Goal: Task Accomplishment & Management: Manage account settings

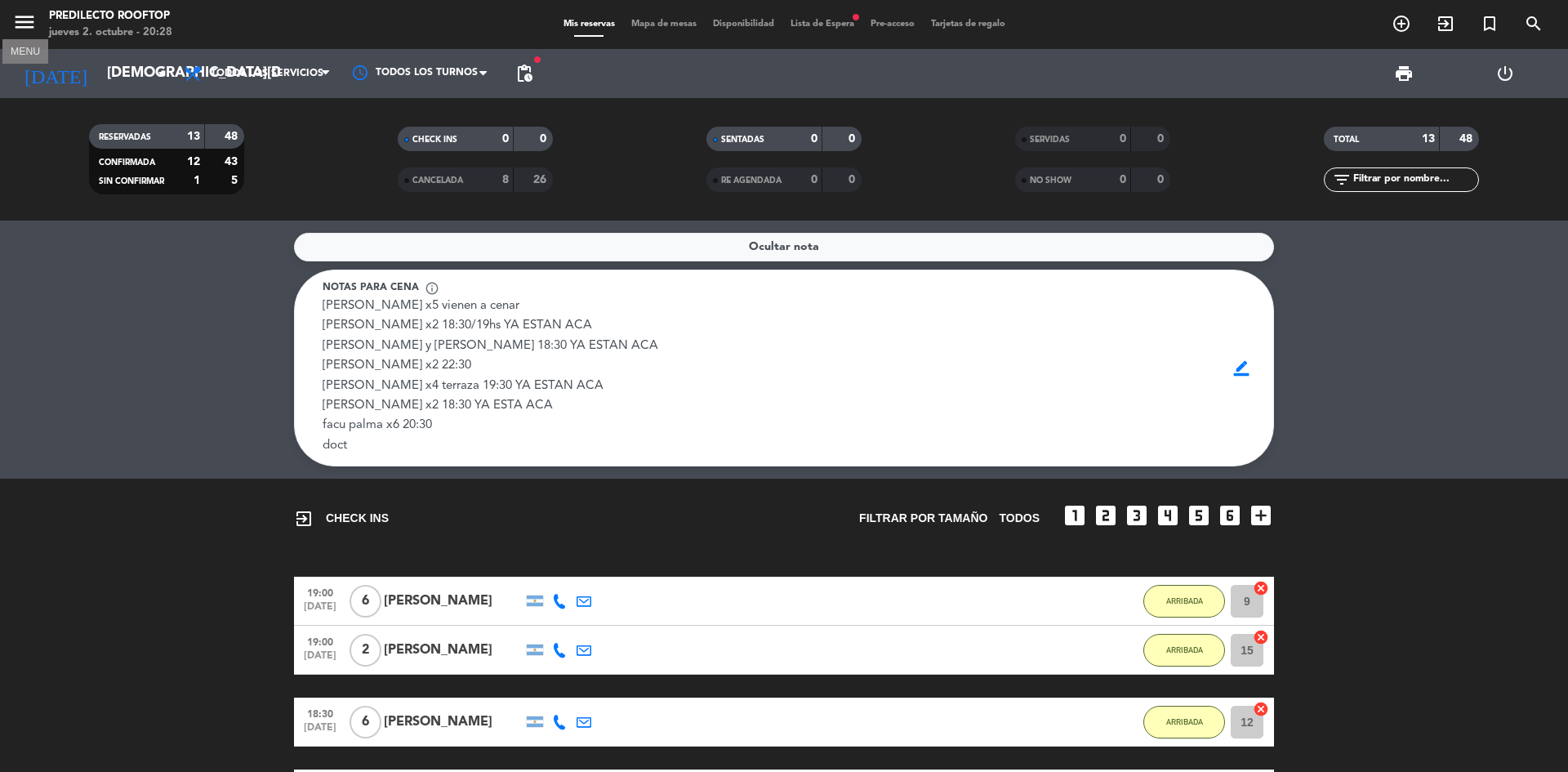
click at [14, 10] on icon "menu" at bounding box center [25, 22] width 25 height 25
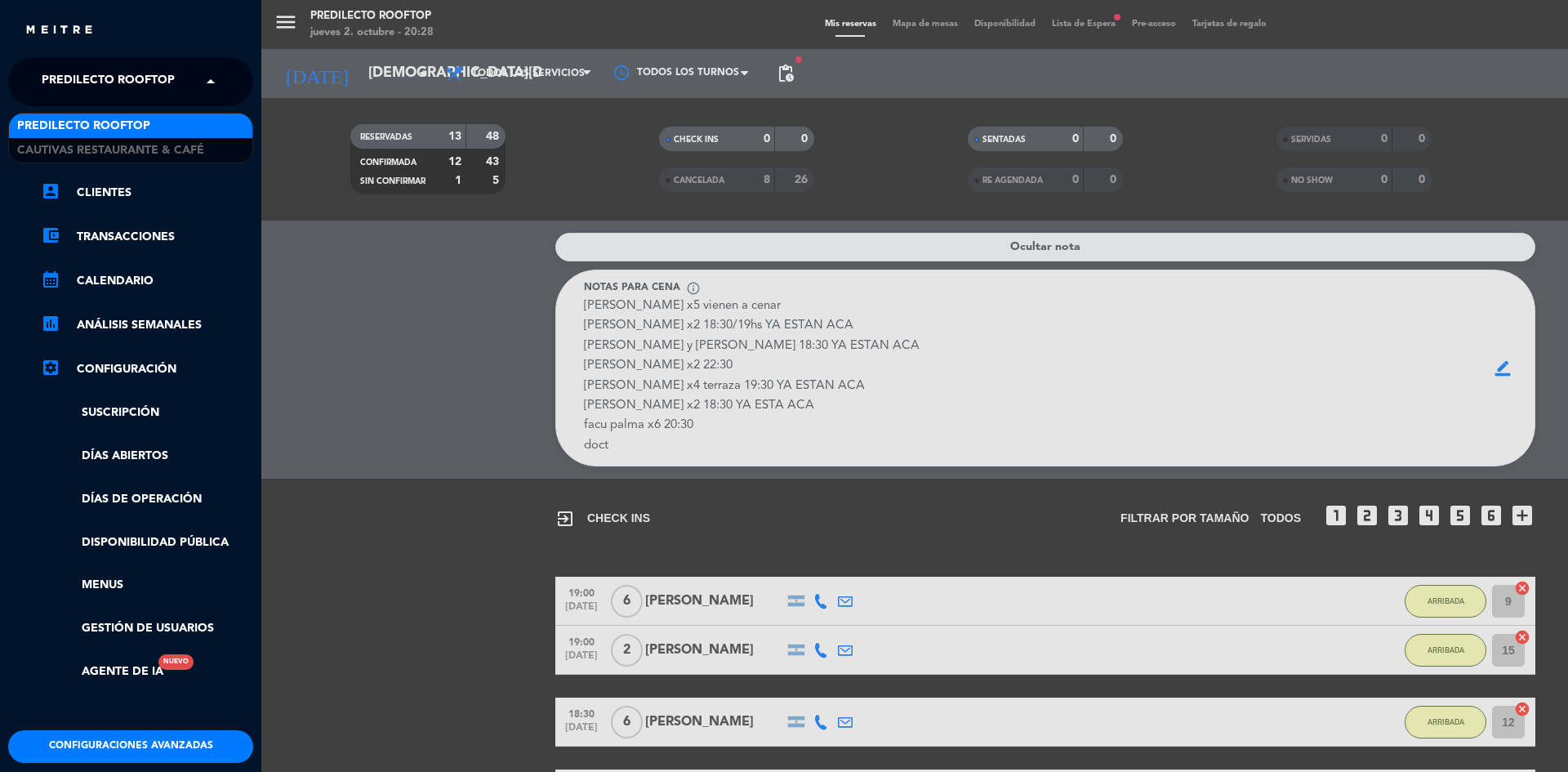
click at [205, 83] on span at bounding box center [214, 82] width 28 height 35
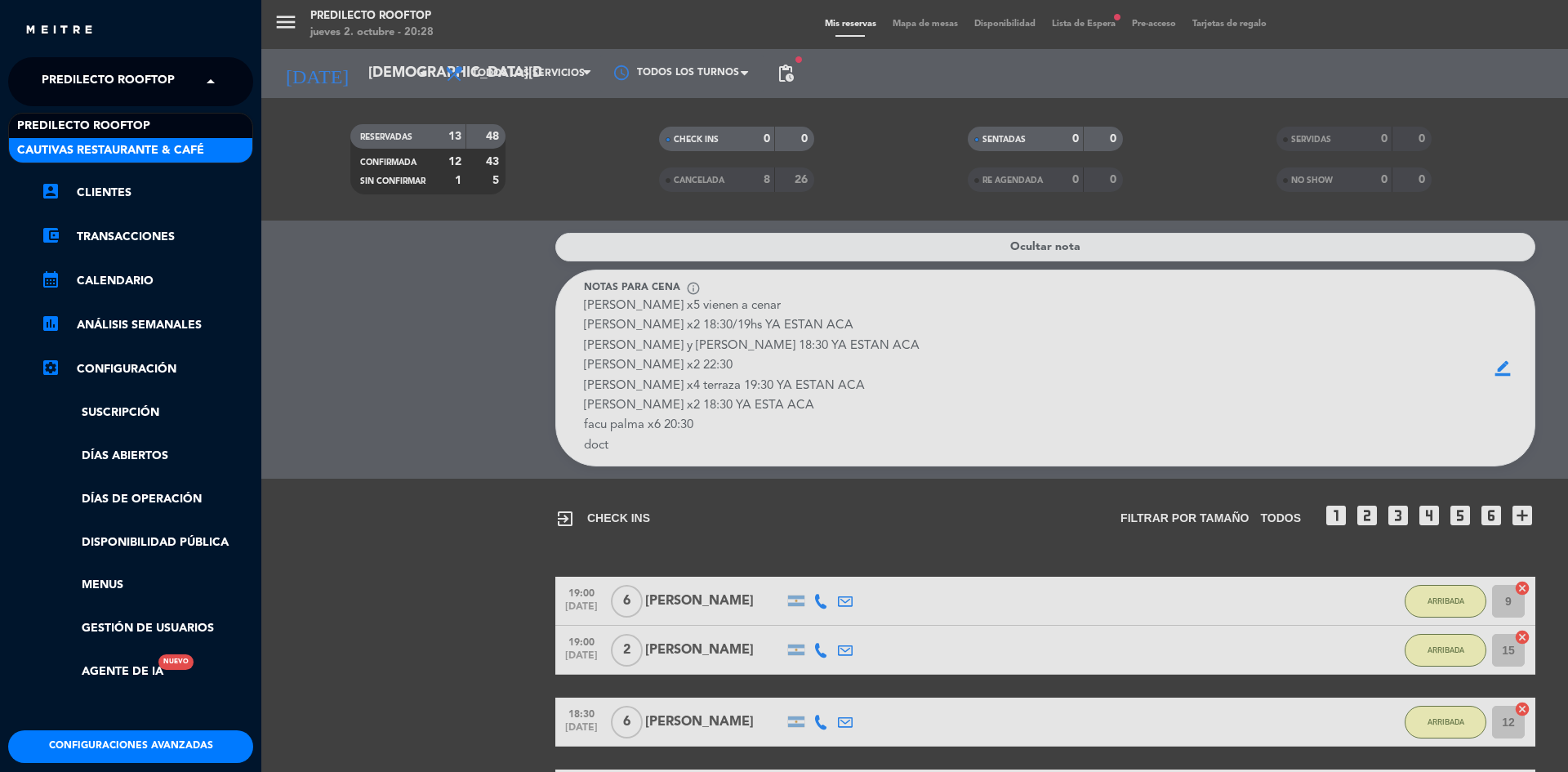
click at [166, 143] on span "Cautivas Restaurante & Café" at bounding box center [110, 151] width 187 height 19
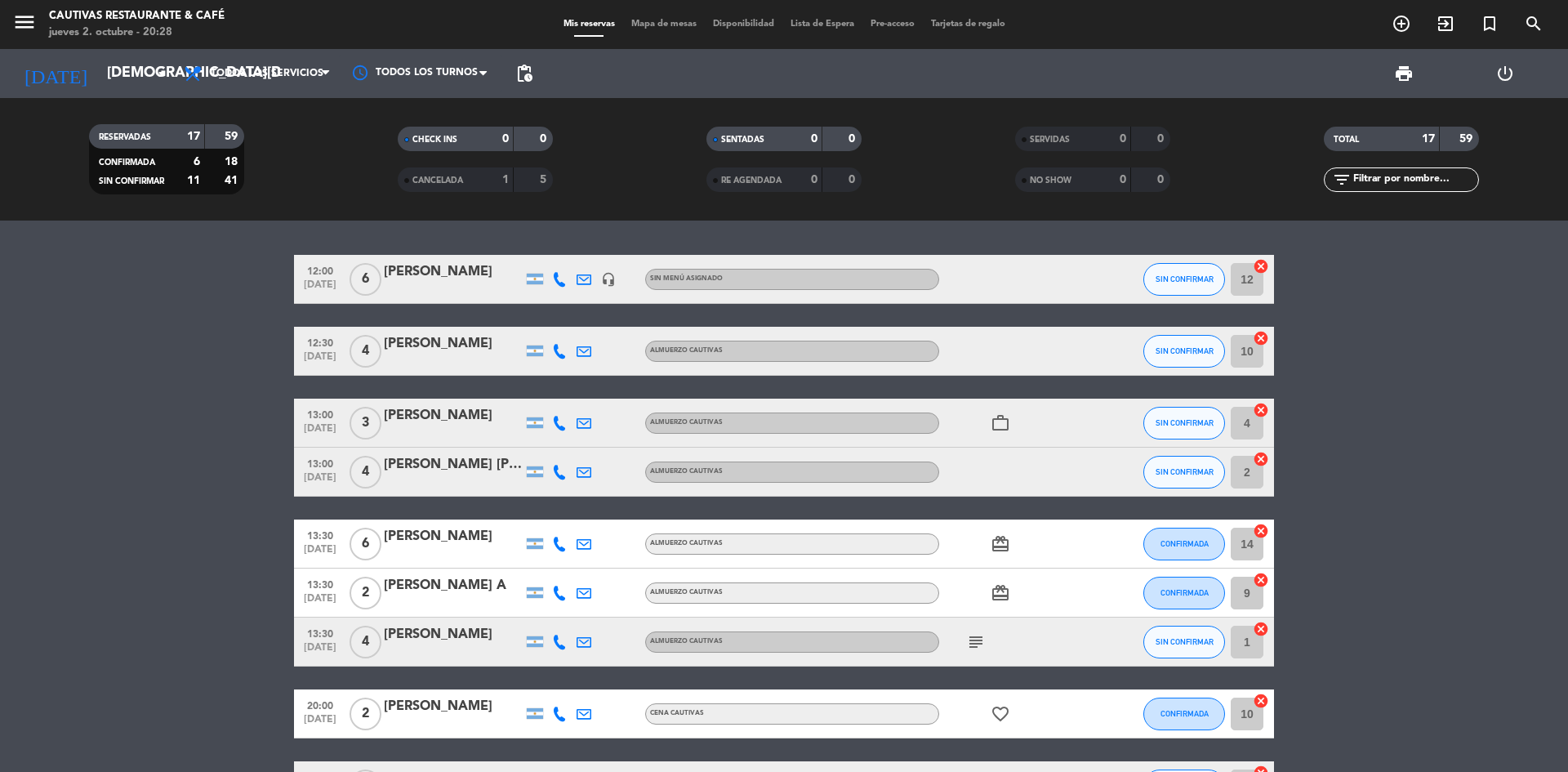
click at [998, 422] on icon "work_outline" at bounding box center [1001, 422] width 19 height 19
click at [997, 543] on icon "card_giftcard" at bounding box center [1001, 543] width 19 height 19
click at [1002, 593] on icon "card_giftcard" at bounding box center [1001, 592] width 19 height 19
click at [978, 639] on icon "subject" at bounding box center [976, 641] width 19 height 19
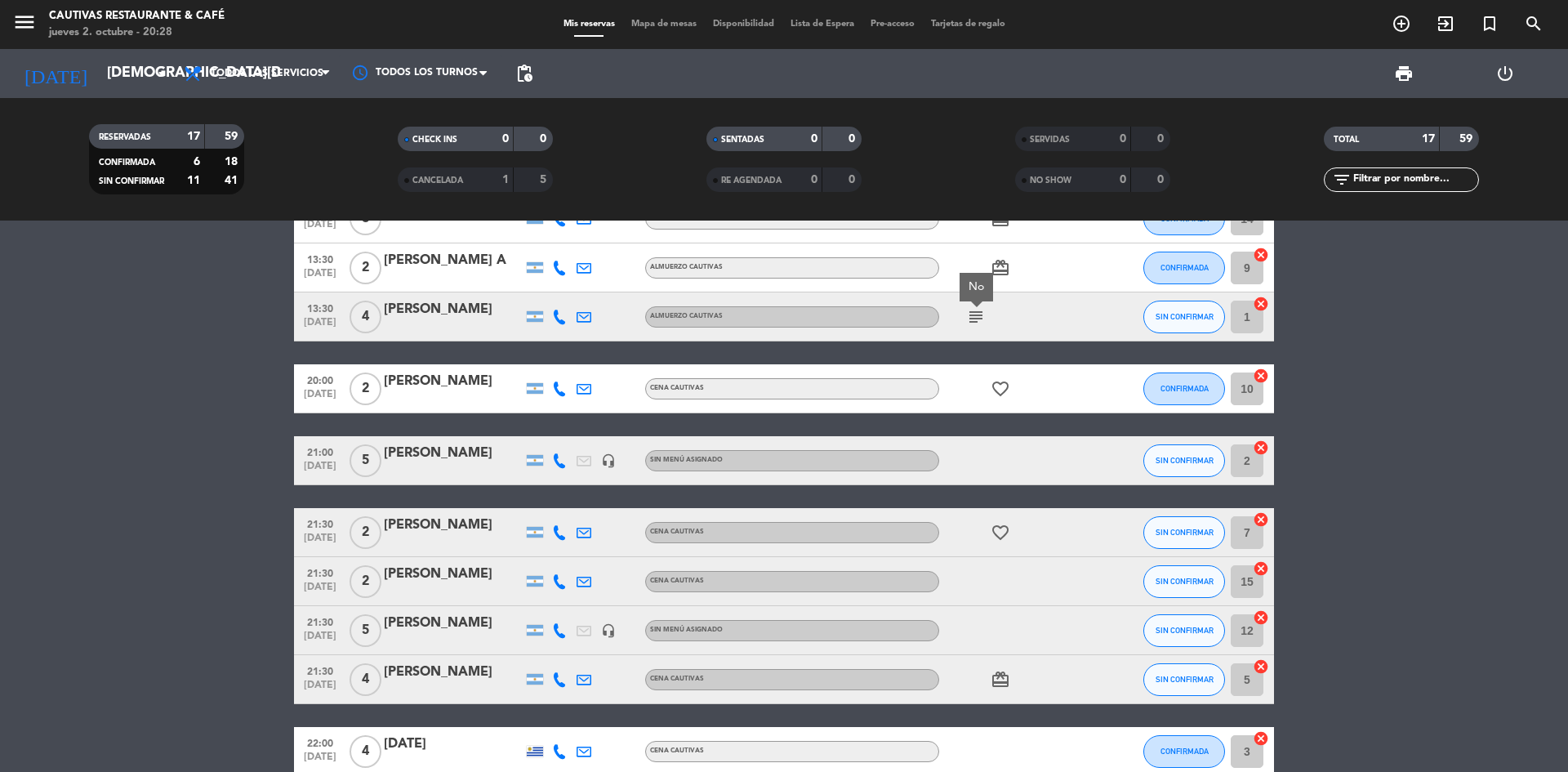
scroll to position [326, 0]
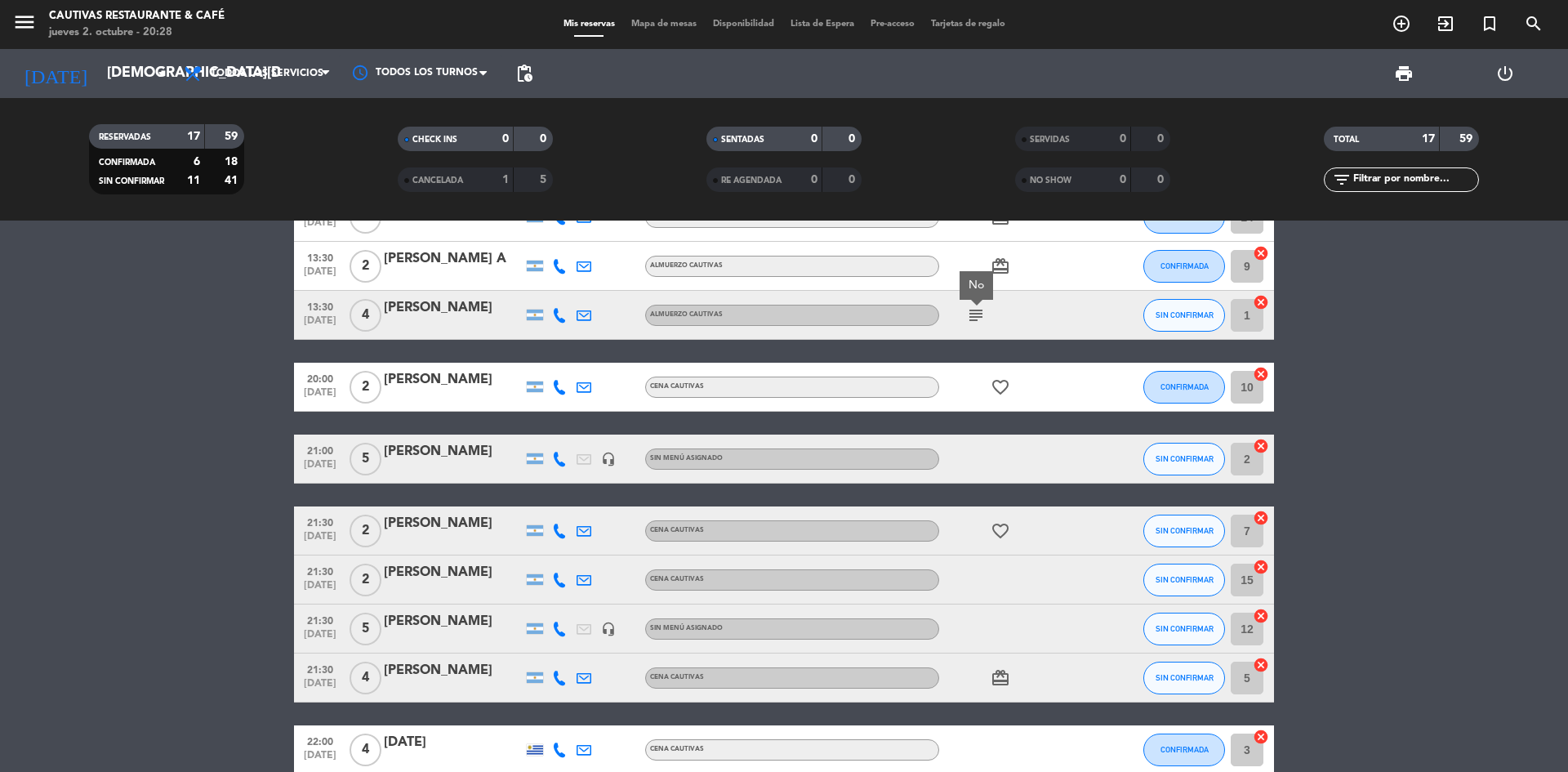
click at [1003, 388] on icon "favorite_border" at bounding box center [1001, 387] width 19 height 19
click at [1002, 529] on icon "favorite_border" at bounding box center [1001, 531] width 19 height 19
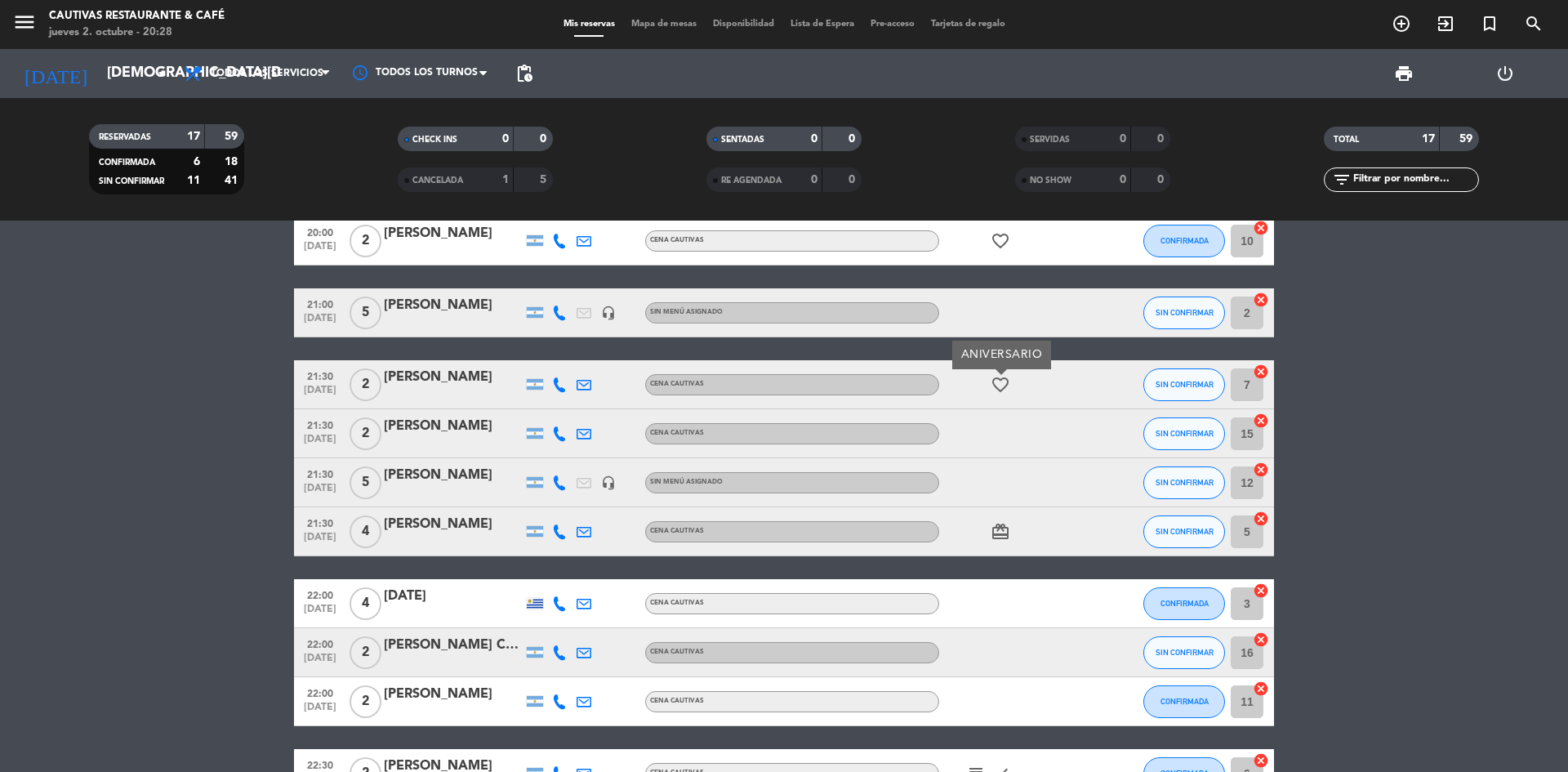
scroll to position [490, 0]
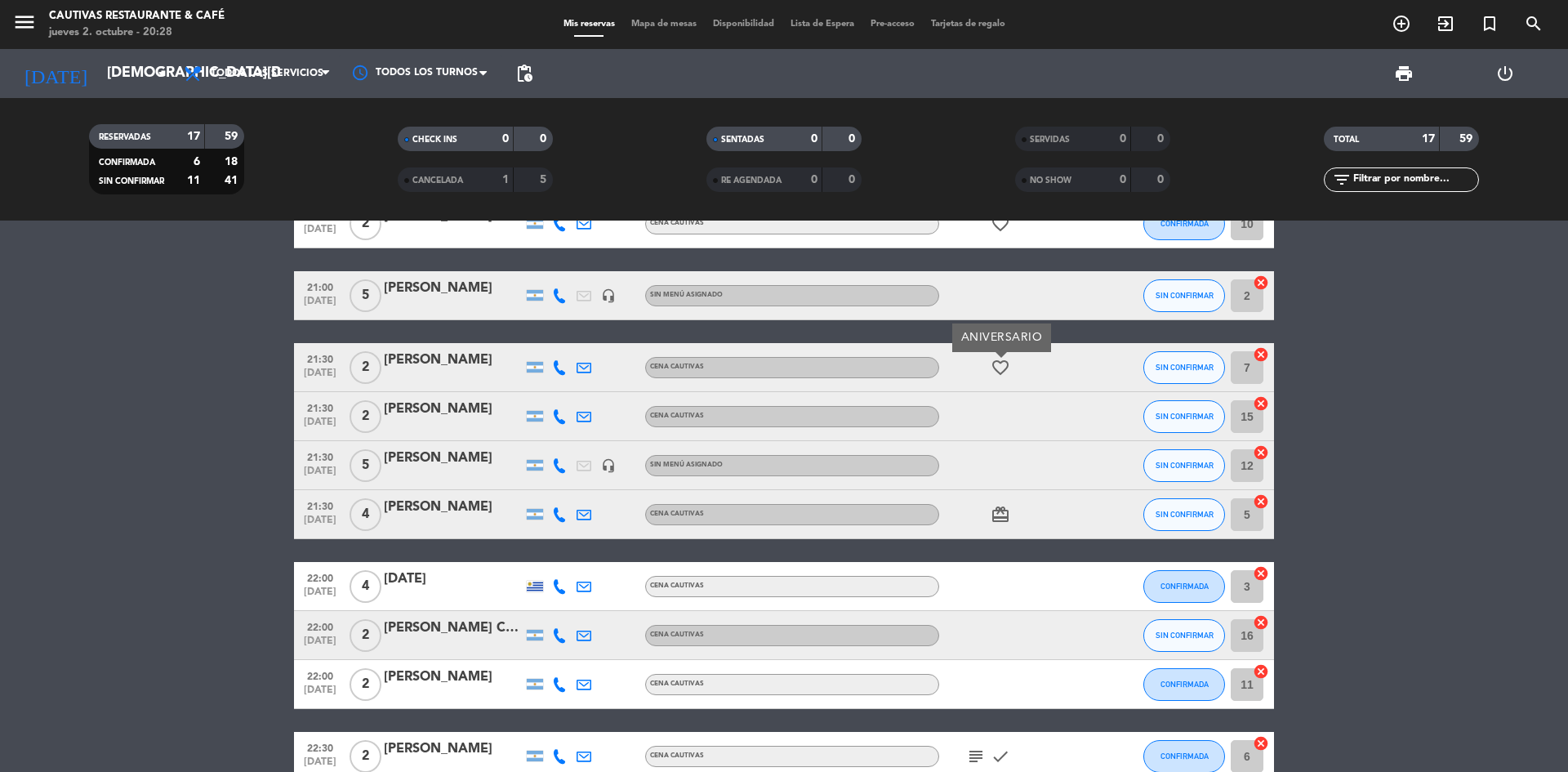
click at [998, 515] on icon "card_giftcard" at bounding box center [1001, 515] width 19 height 19
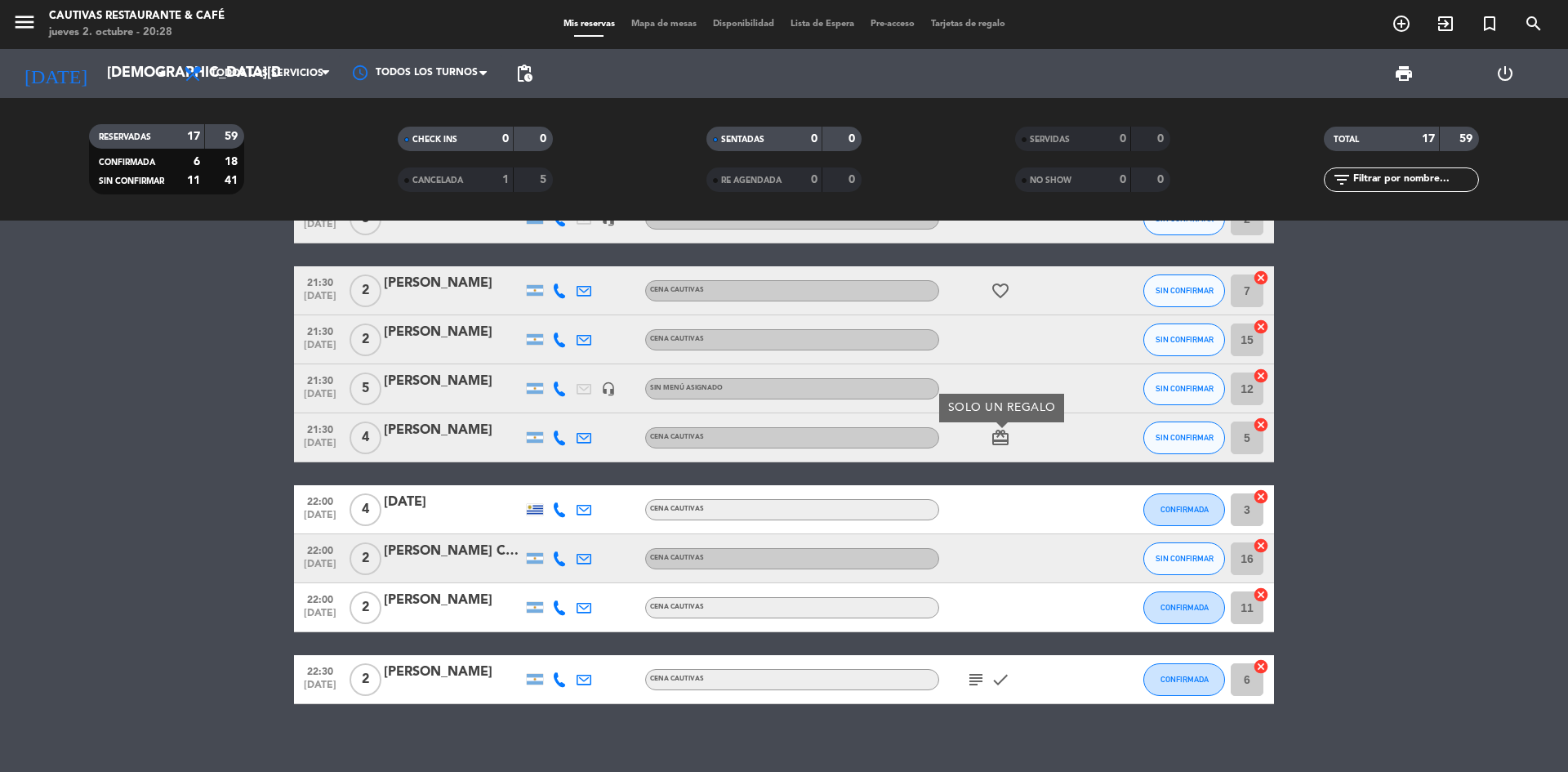
scroll to position [581, 0]
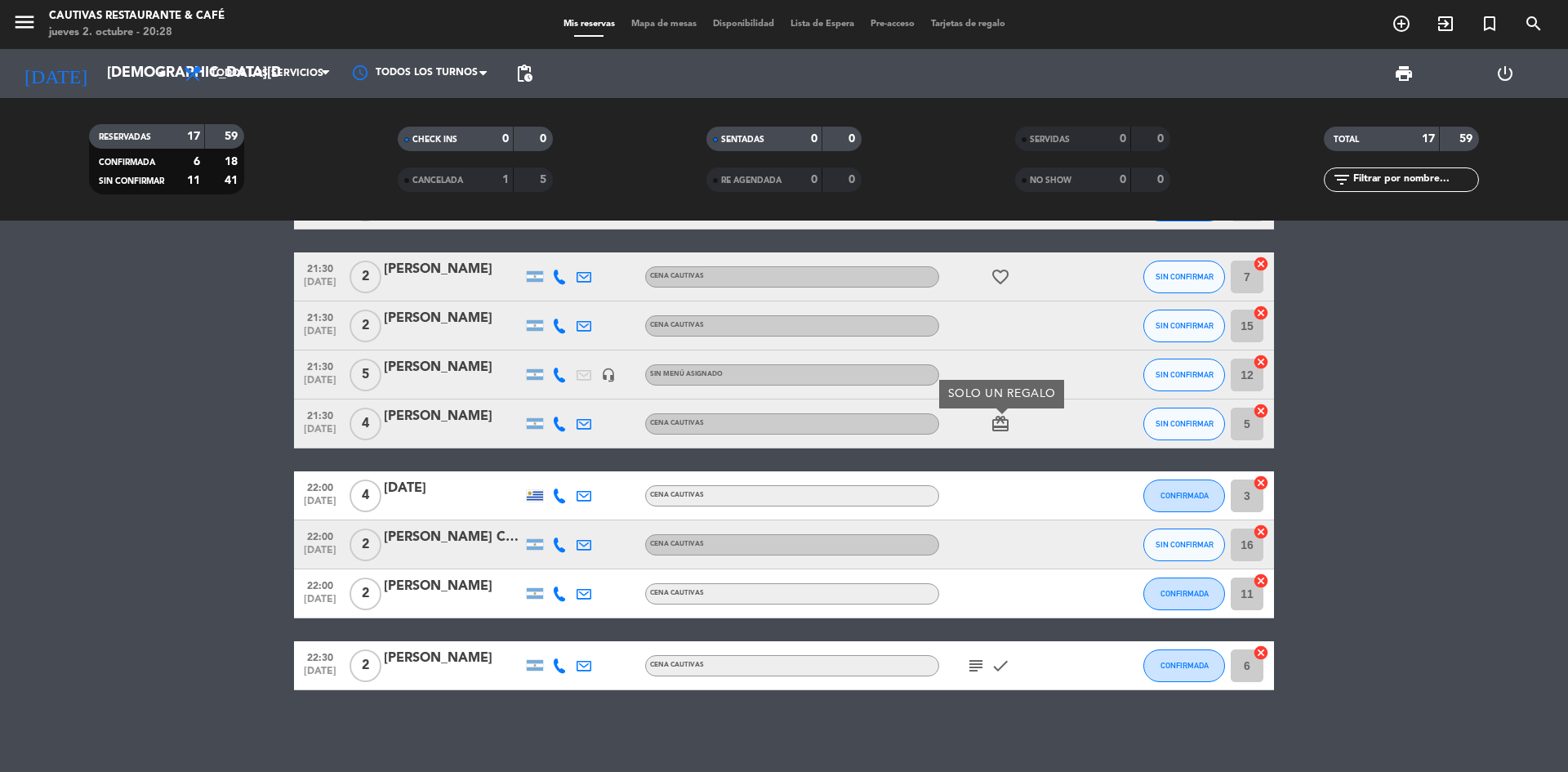
click at [959, 669] on div "subject check" at bounding box center [1012, 665] width 147 height 48
click at [981, 667] on icon "subject" at bounding box center [976, 665] width 19 height 19
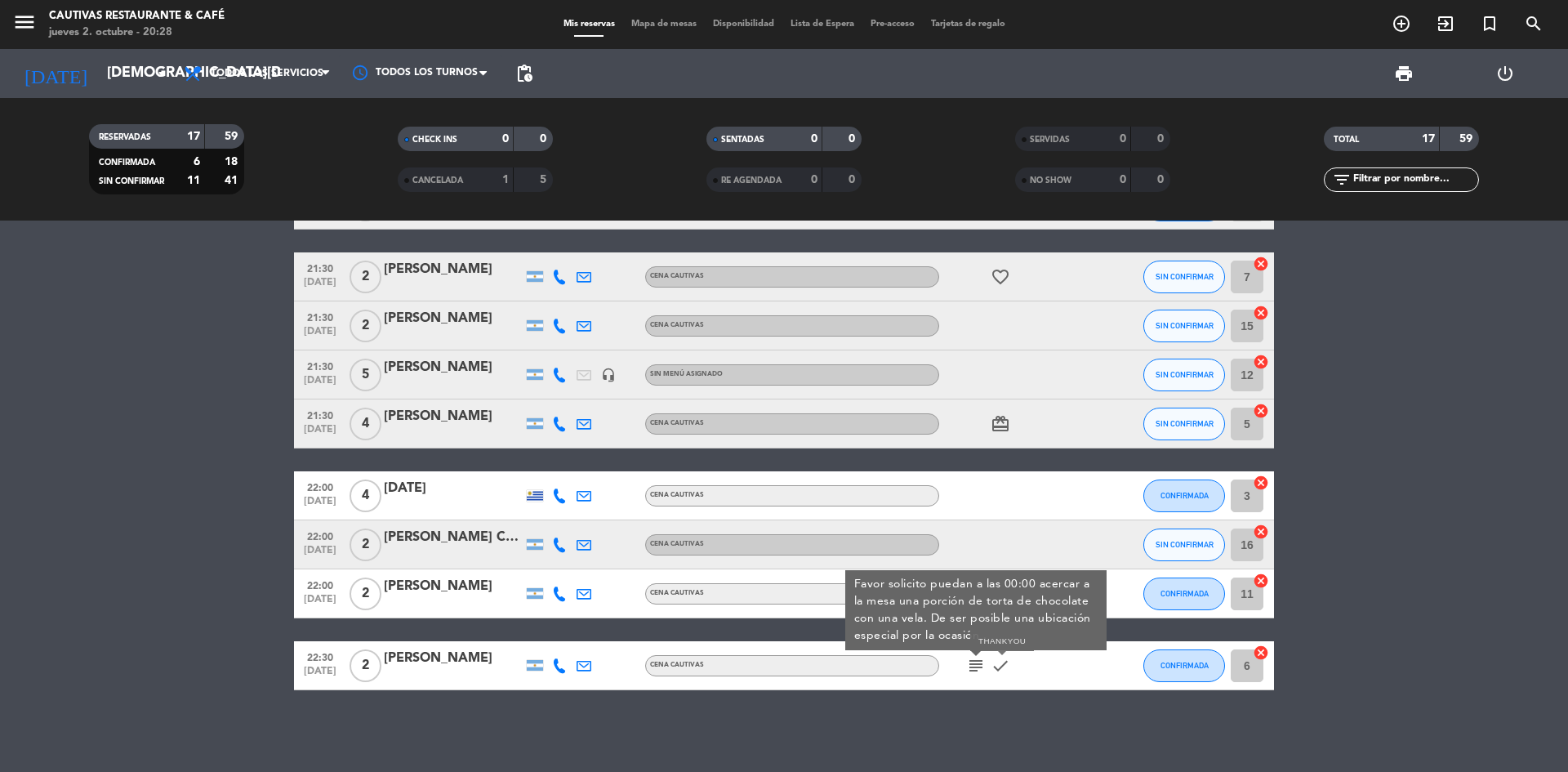
click at [1006, 663] on icon "check" at bounding box center [1001, 665] width 19 height 19
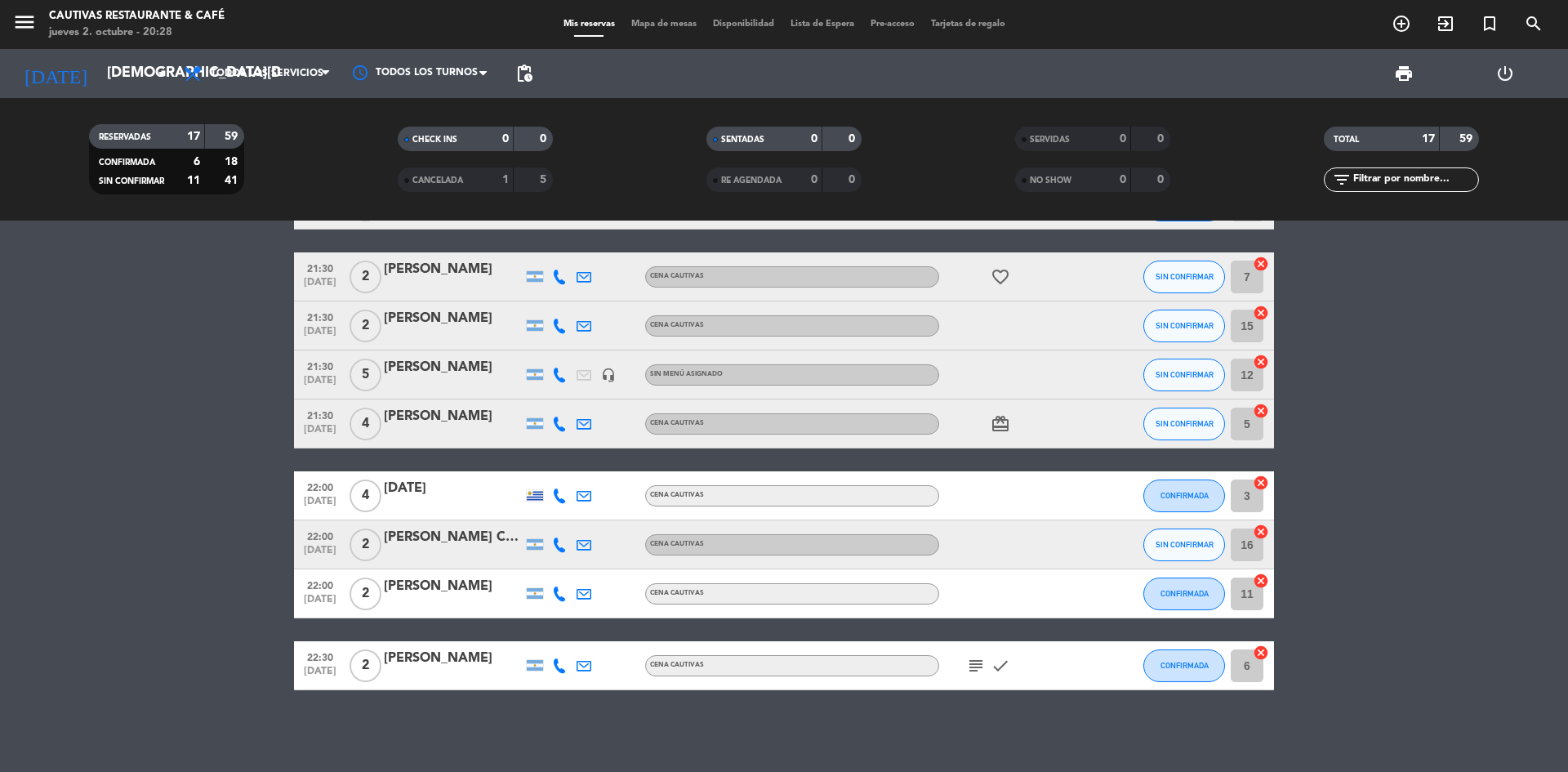
click at [1006, 663] on icon "check" at bounding box center [1001, 665] width 19 height 19
click at [1001, 667] on icon "check" at bounding box center [1001, 665] width 19 height 19
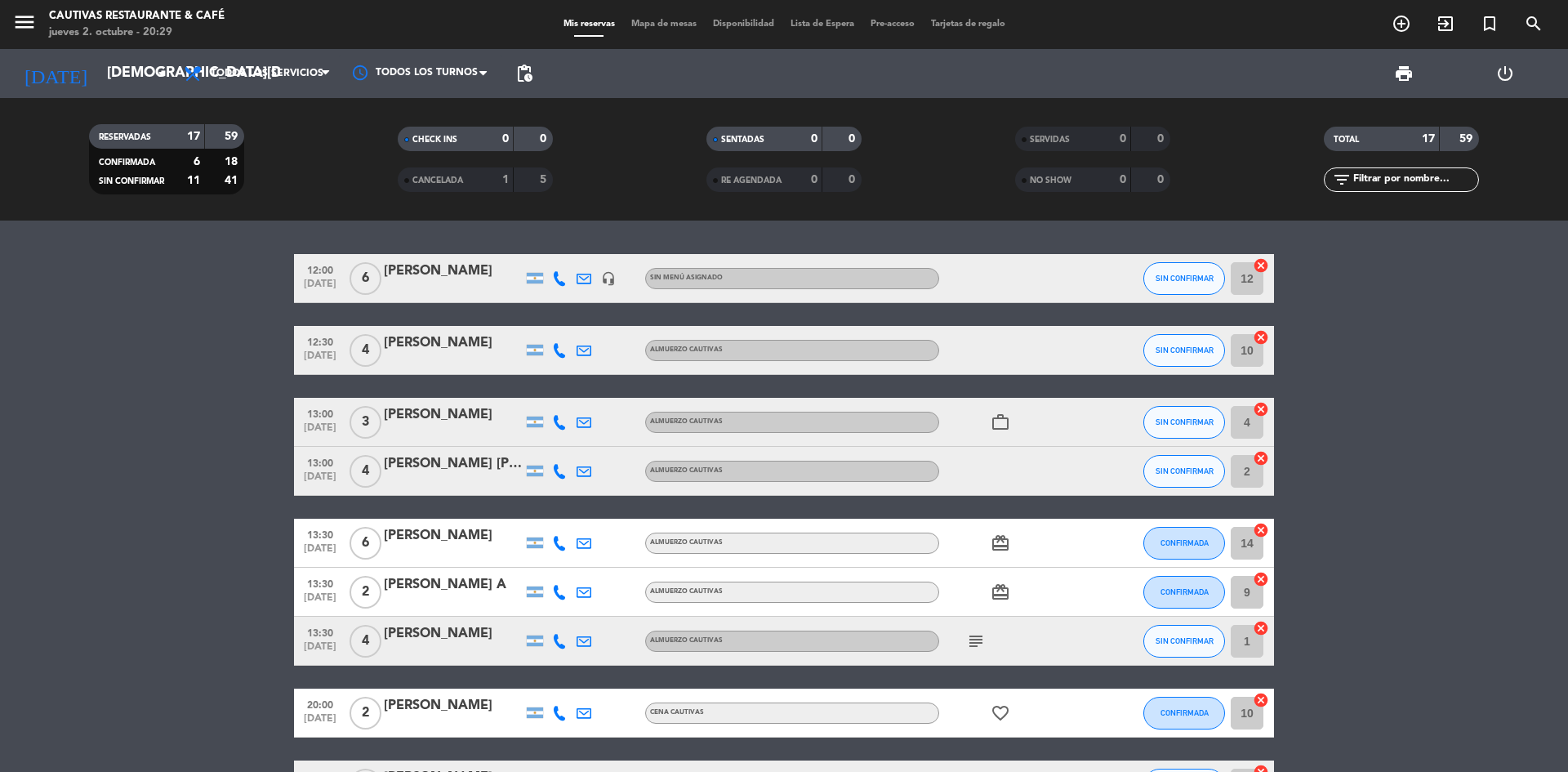
scroll to position [0, 0]
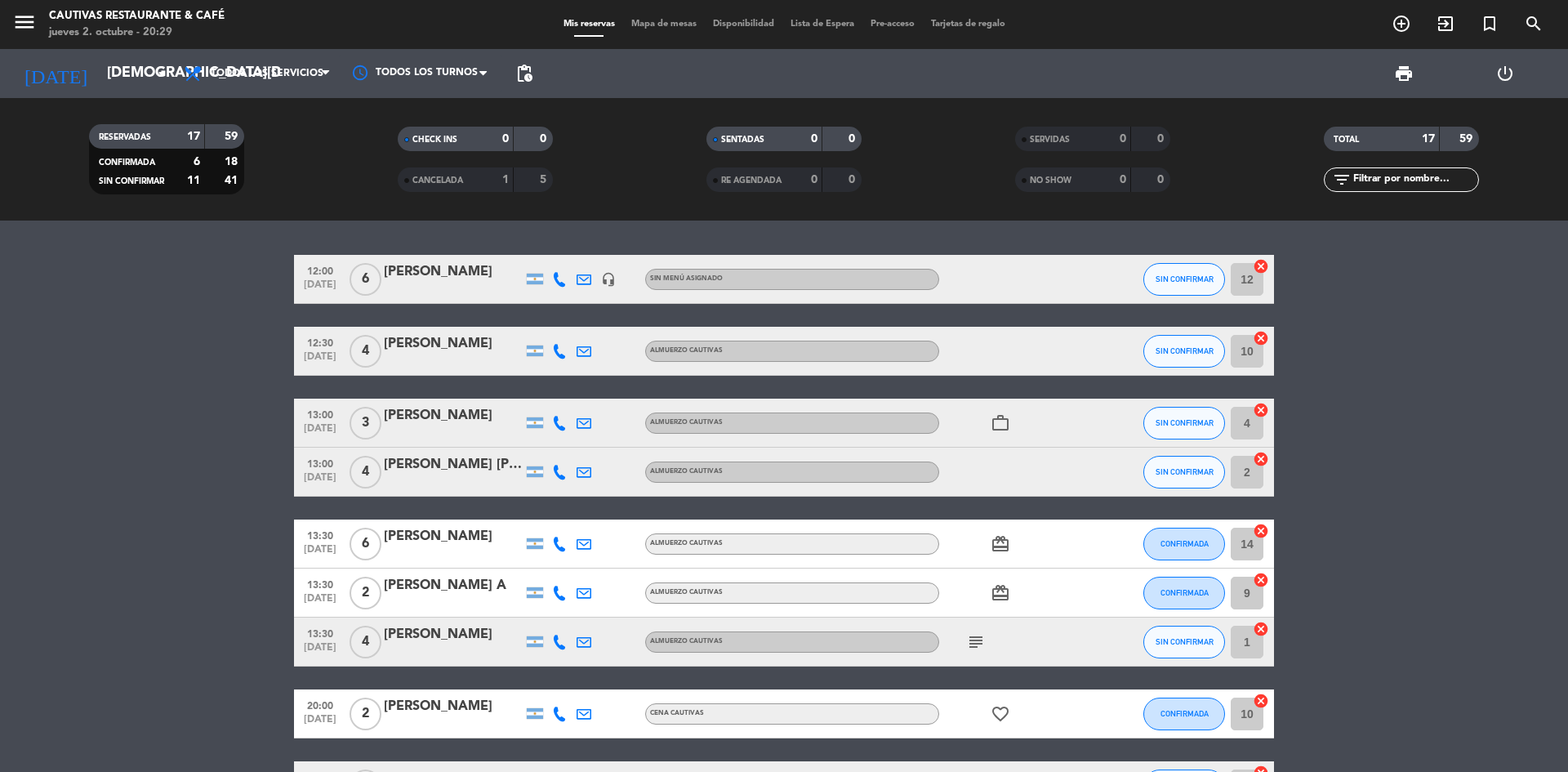
click at [37, 25] on span "menu" at bounding box center [31, 25] width 36 height 38
click at [36, 25] on icon "menu" at bounding box center [25, 22] width 25 height 25
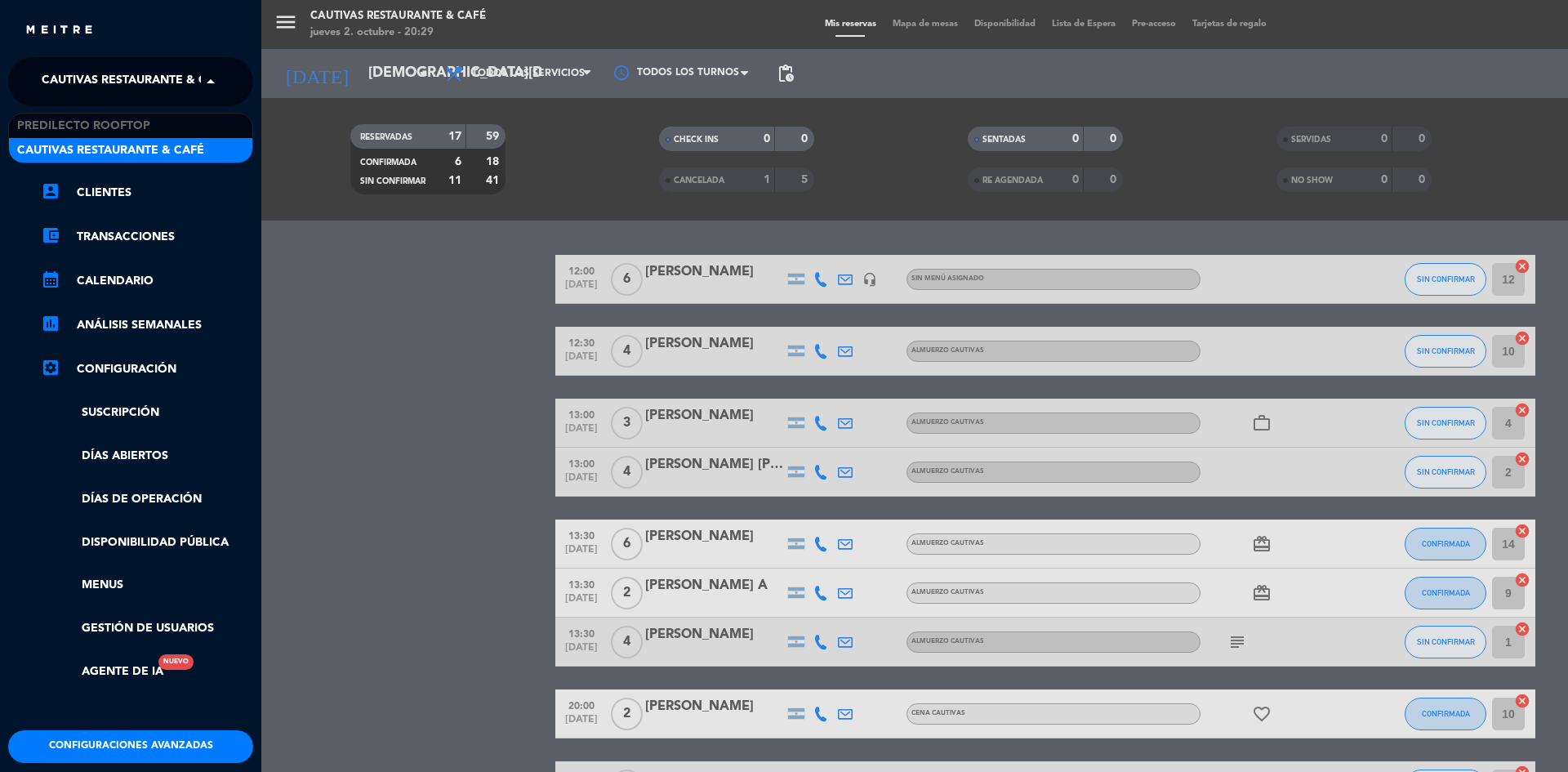
click at [183, 80] on span "Cautivas Restaurante & Café" at bounding box center [134, 82] width 187 height 35
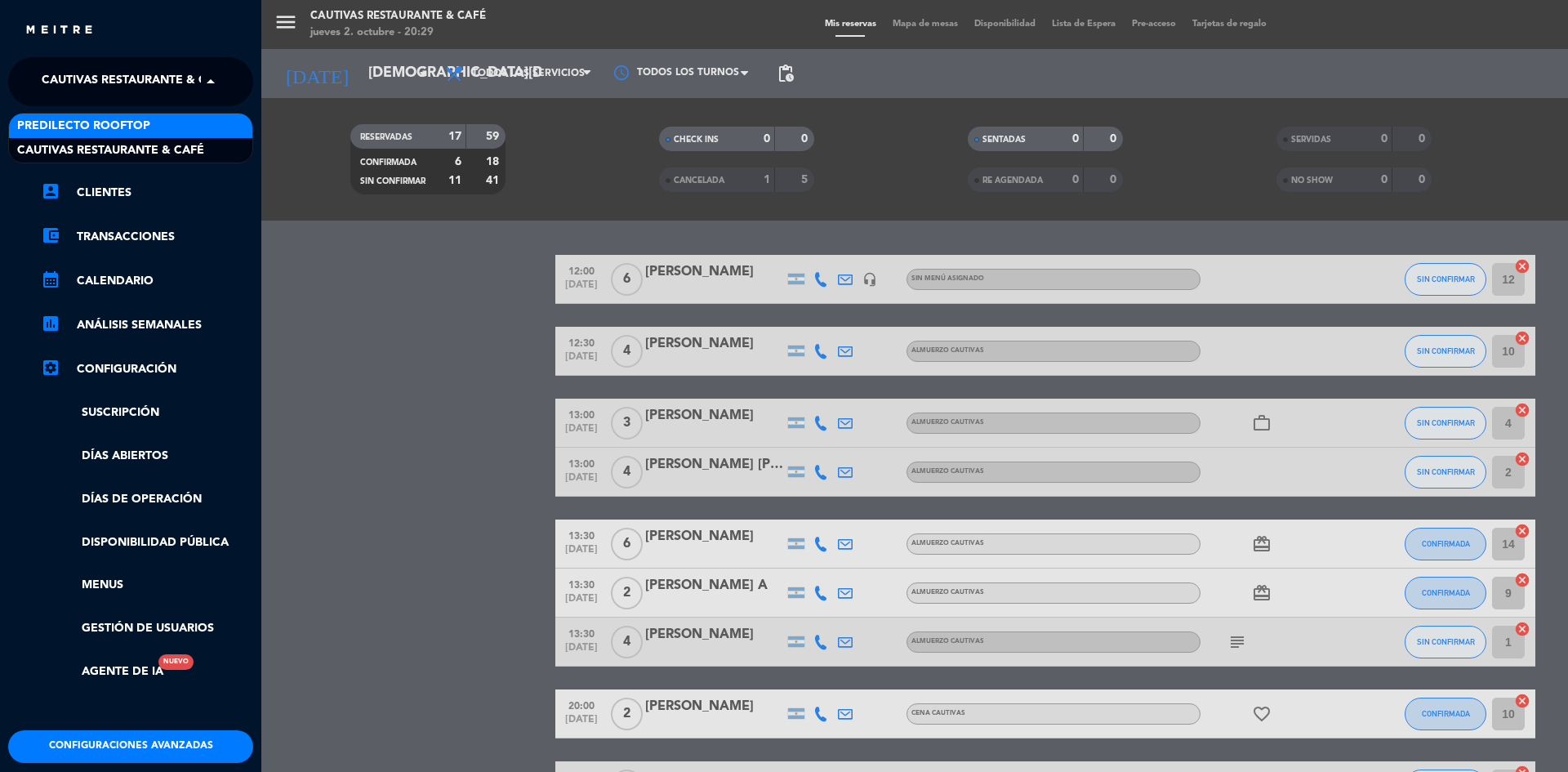
click at [182, 121] on div "Predilecto Rooftop" at bounding box center [130, 126] width 243 height 25
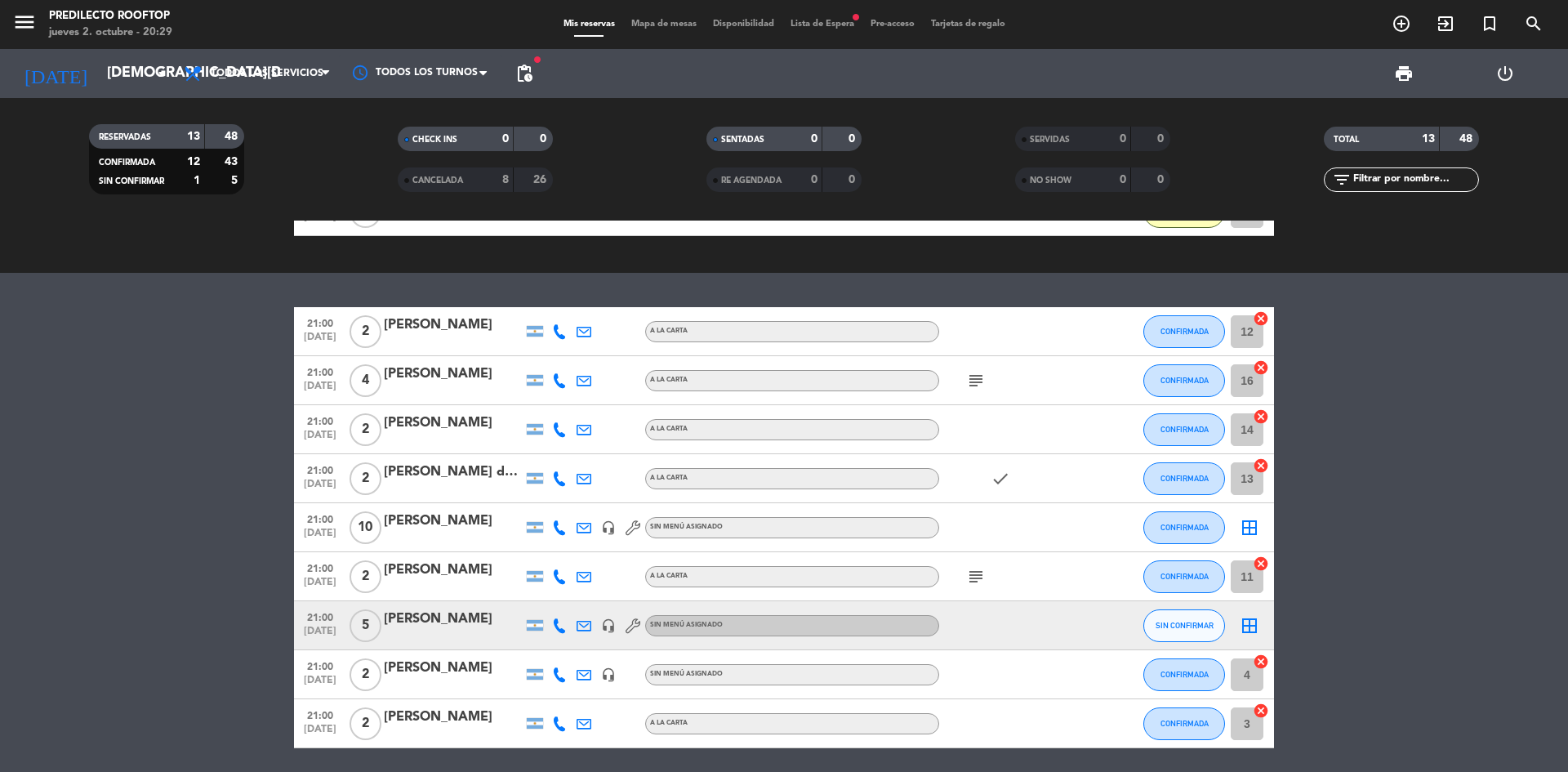
scroll to position [640, 0]
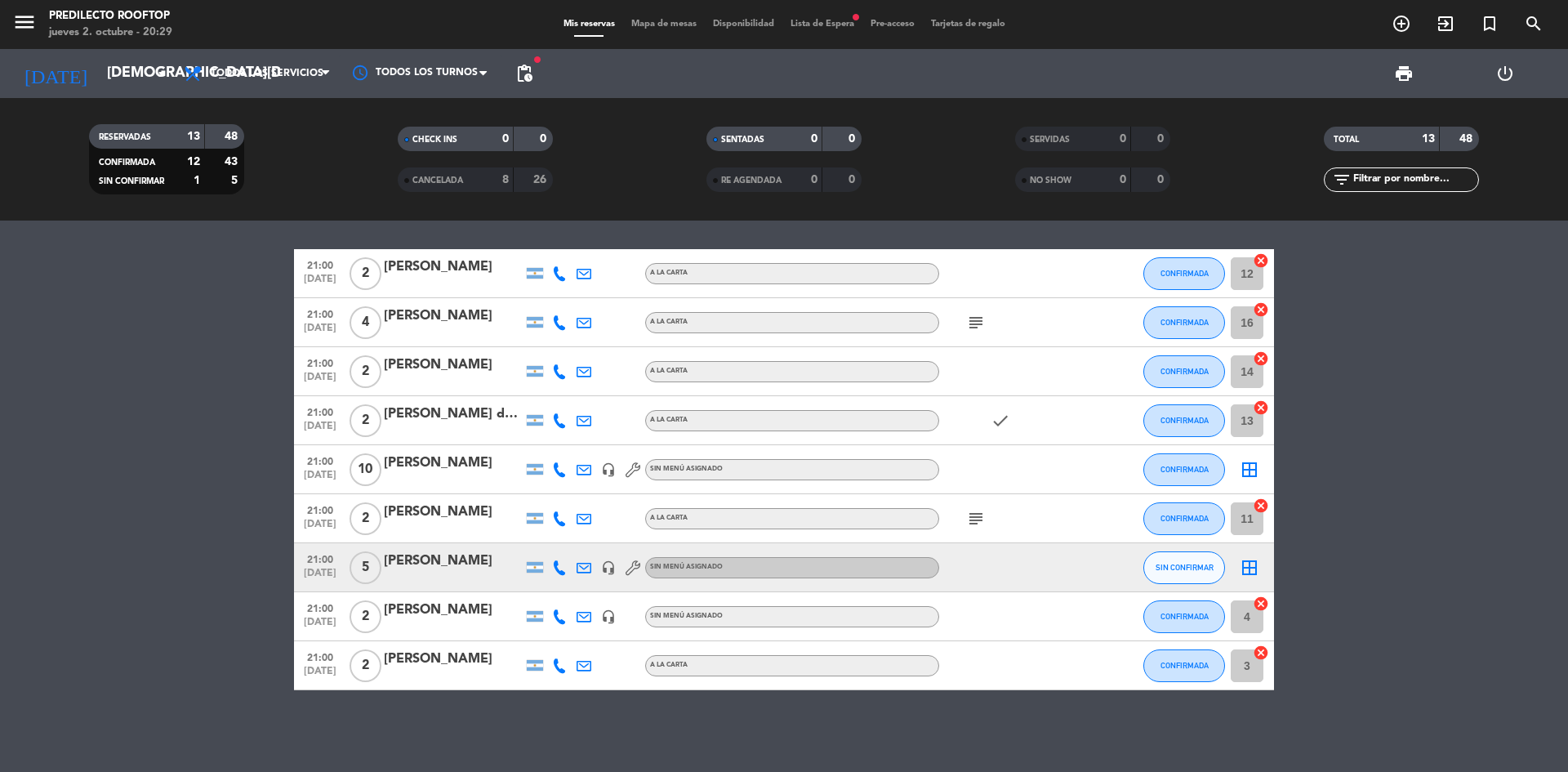
click at [972, 314] on icon "subject" at bounding box center [976, 323] width 19 height 19
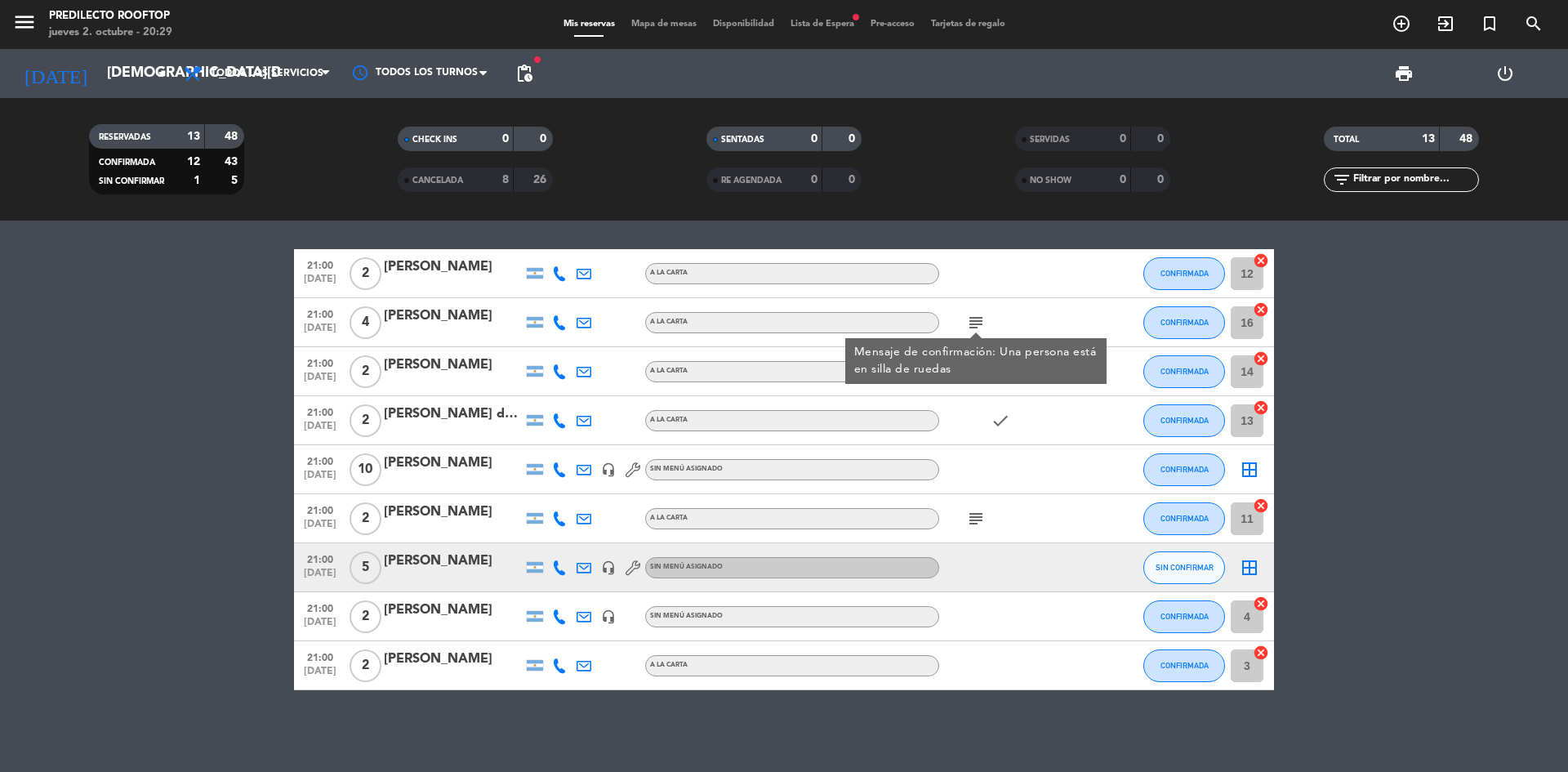
click at [978, 519] on icon "subject" at bounding box center [976, 519] width 19 height 19
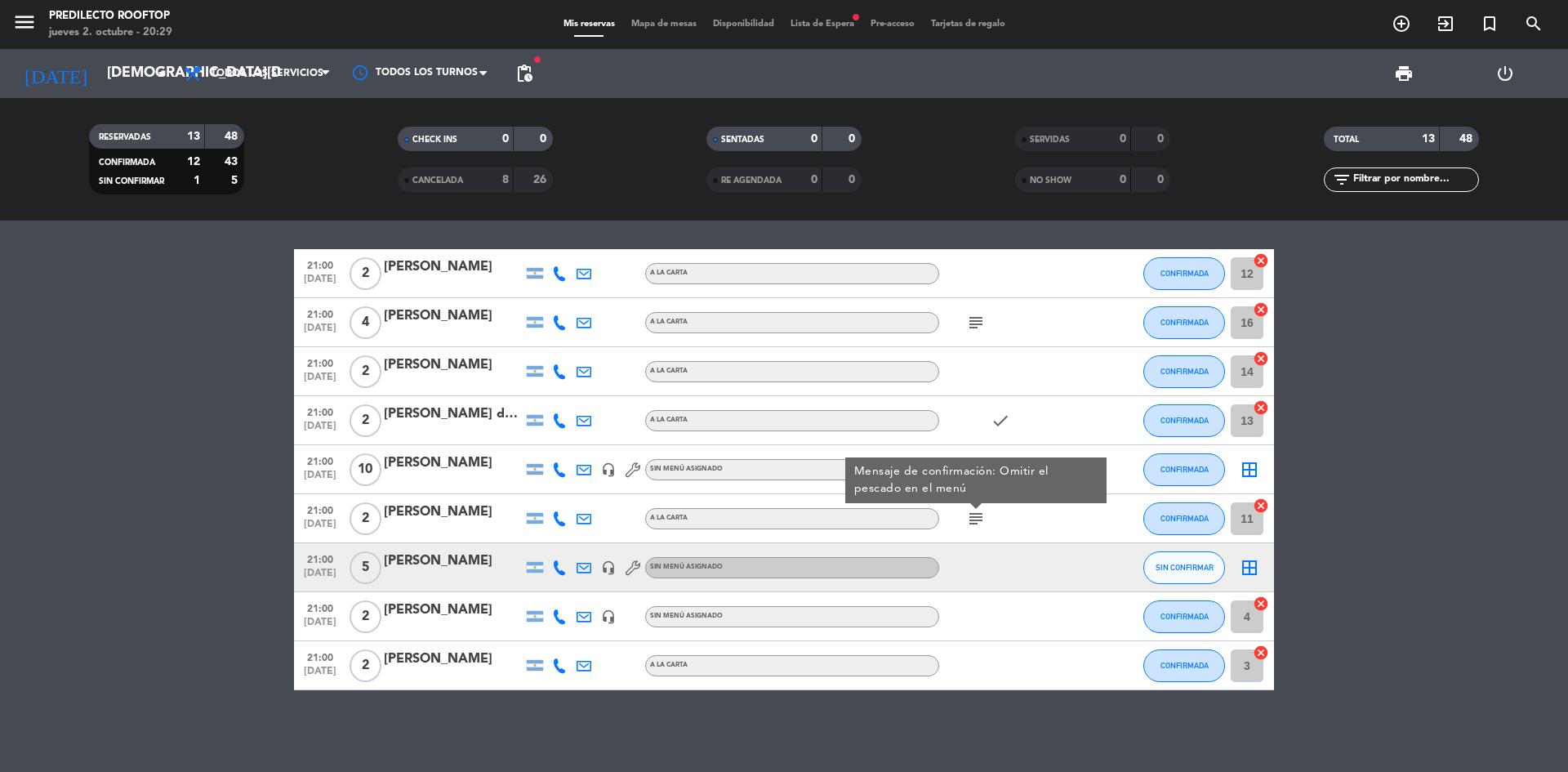
click at [999, 407] on div "check" at bounding box center [1012, 421] width 147 height 48
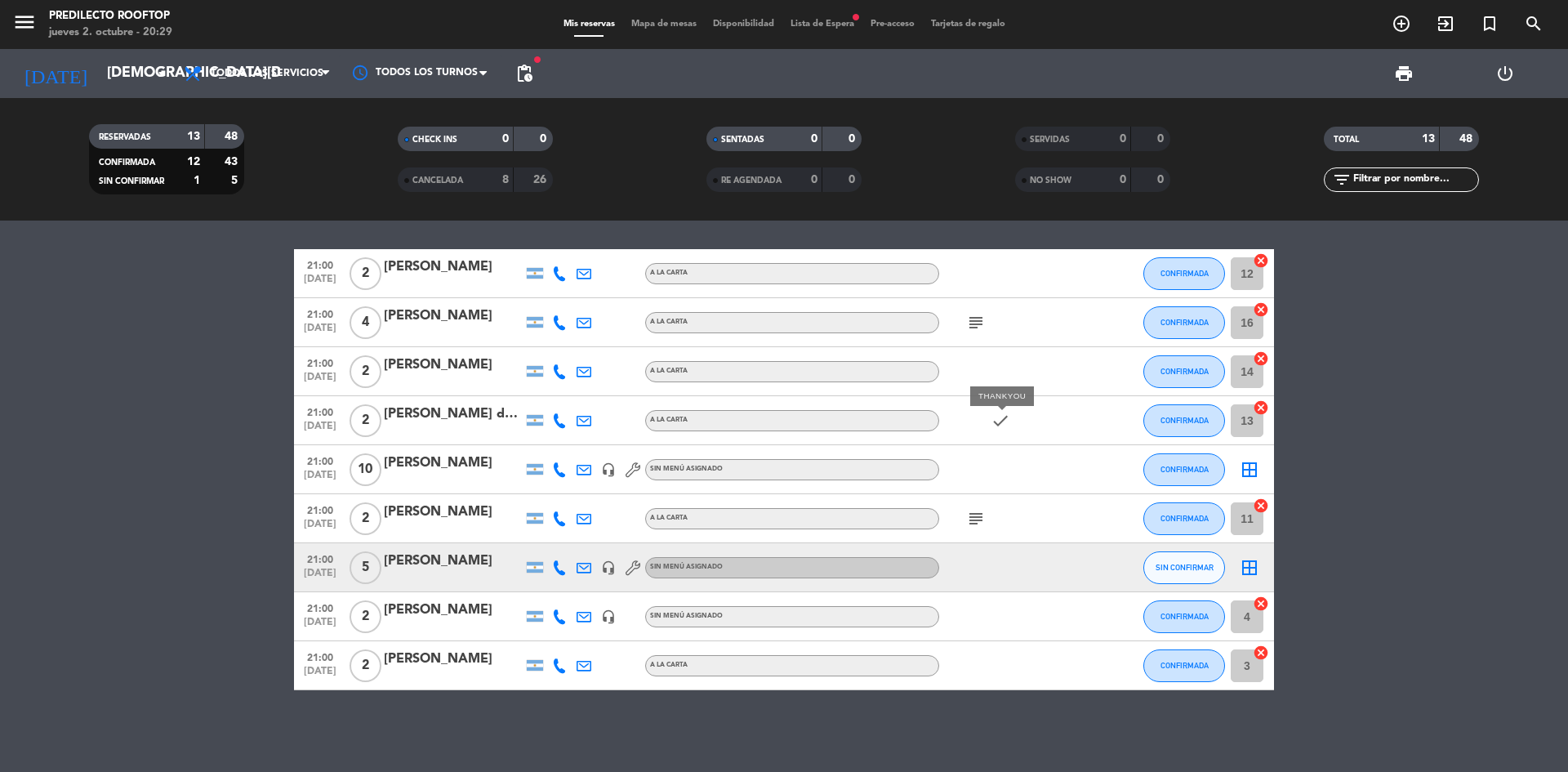
click at [1000, 423] on icon "check" at bounding box center [1001, 421] width 19 height 19
click at [839, 34] on div "menu Predilecto Rooftop [DATE] 2. octubre - 20:30 Mis reservas Mapa de mesas Di…" at bounding box center [784, 24] width 1568 height 49
click at [839, 29] on span "Lista de Espera fiber_manual_record" at bounding box center [822, 23] width 80 height 9
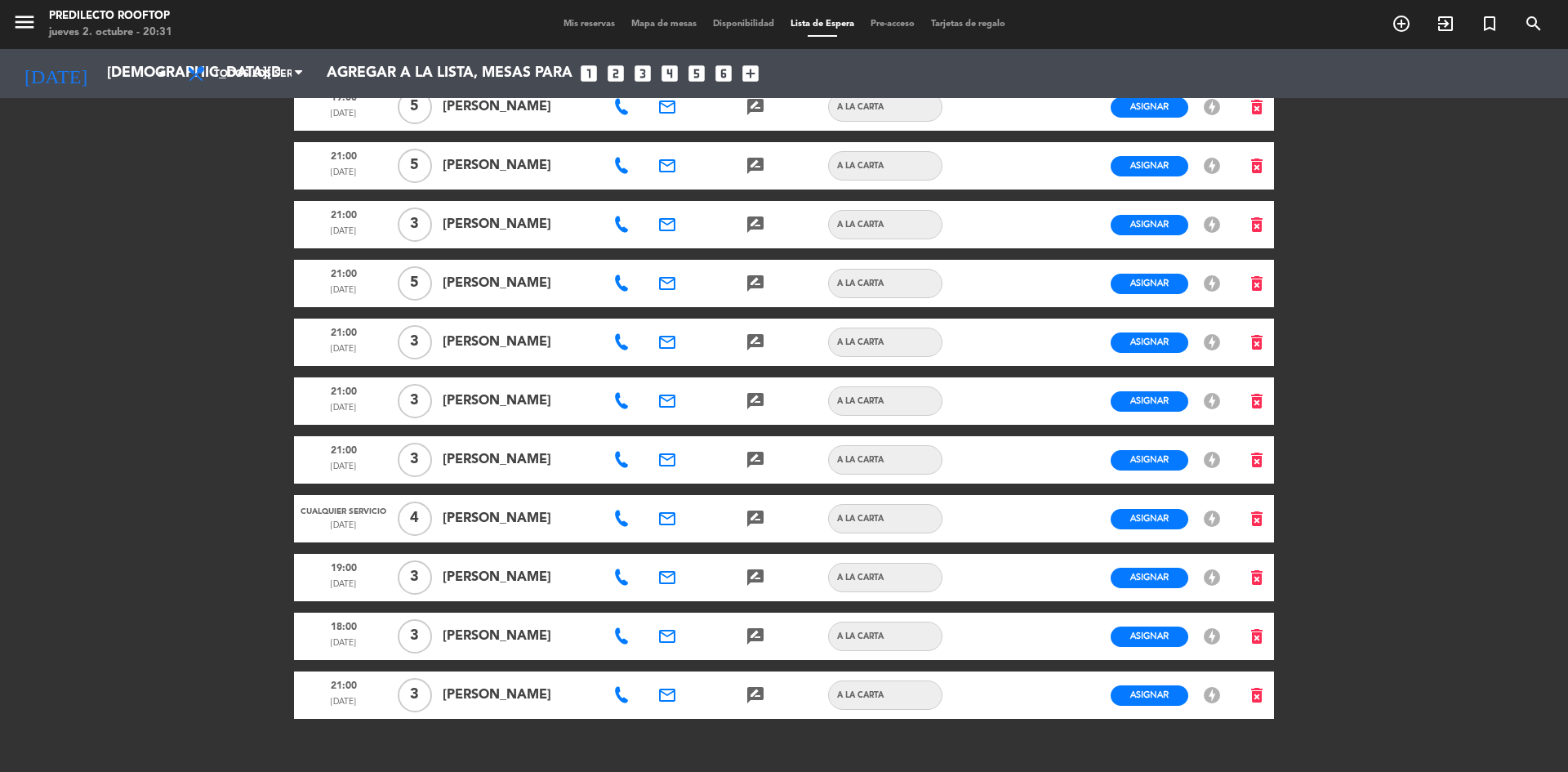
scroll to position [480, 0]
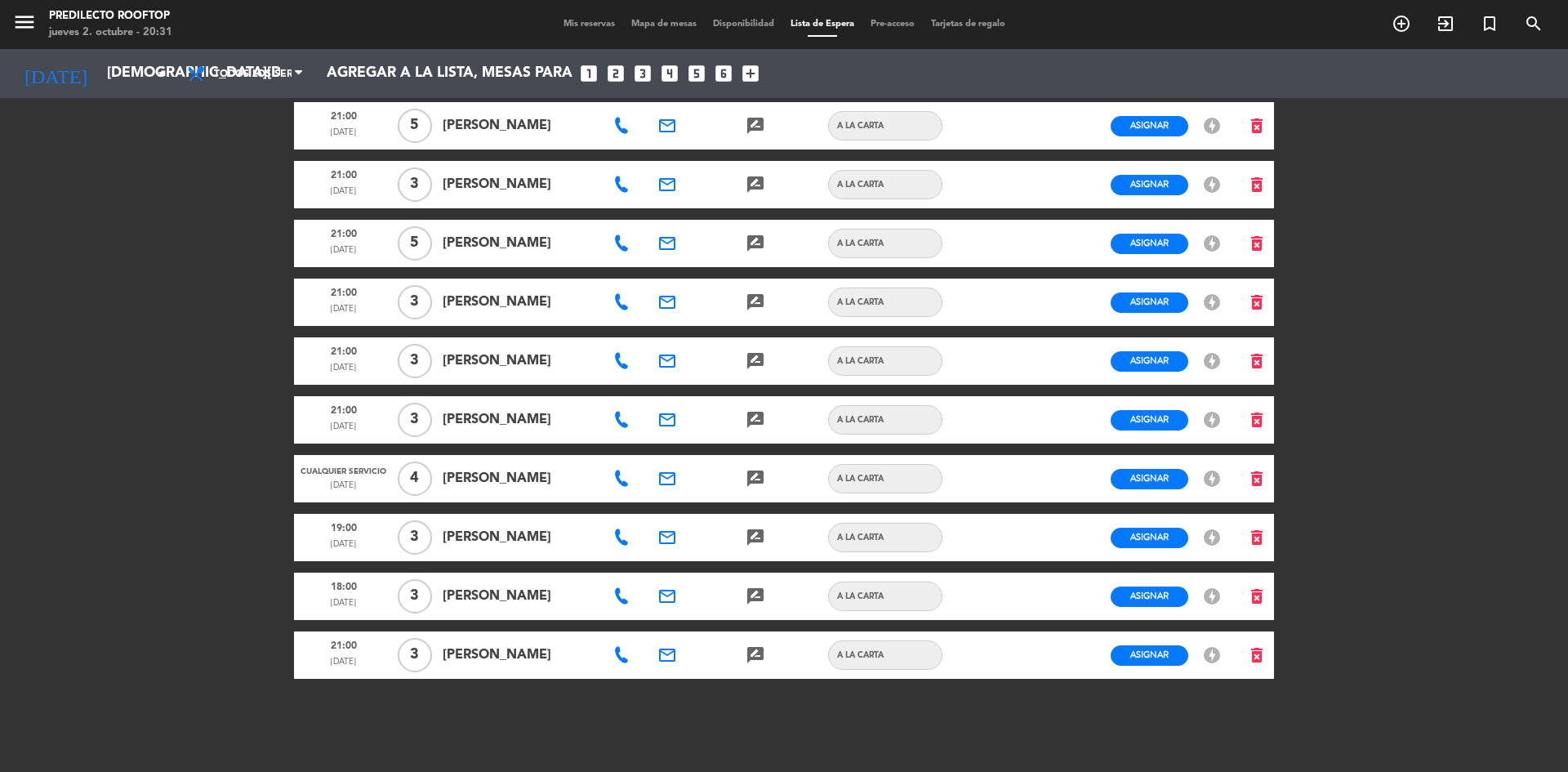
click at [592, 29] on span "Mis reservas" at bounding box center [589, 23] width 68 height 9
